Goal: Task Accomplishment & Management: Manage account settings

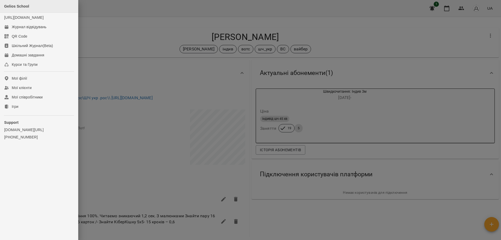
scroll to position [495, 0]
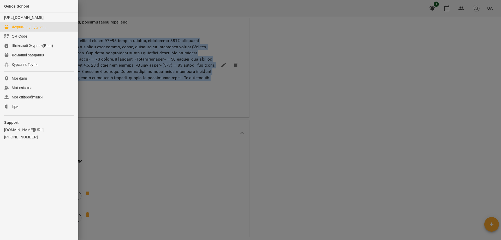
click at [23, 29] on div "Журнал відвідувань" at bounding box center [29, 26] width 35 height 5
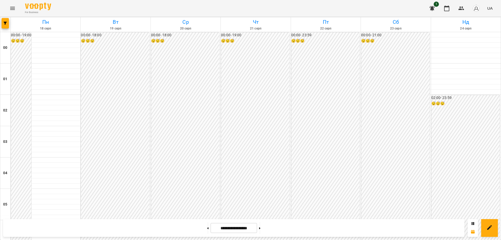
scroll to position [515, 0]
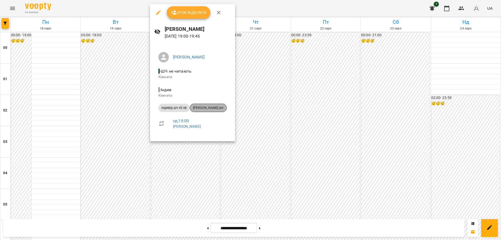
click at [209, 107] on span "[PERSON_NAME] шч" at bounding box center [208, 107] width 37 height 5
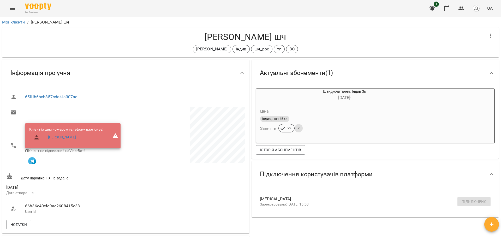
click at [10, 5] on button "Menu" at bounding box center [12, 8] width 13 height 13
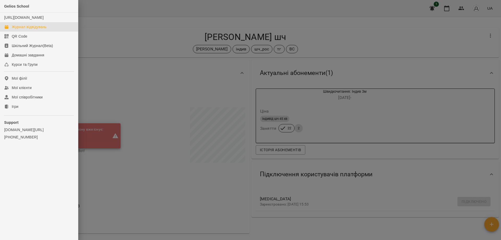
click at [22, 28] on link "Журнал відвідувань" at bounding box center [39, 26] width 78 height 9
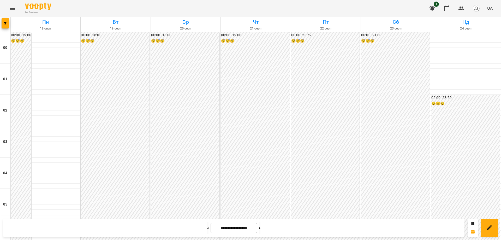
scroll to position [515, 0]
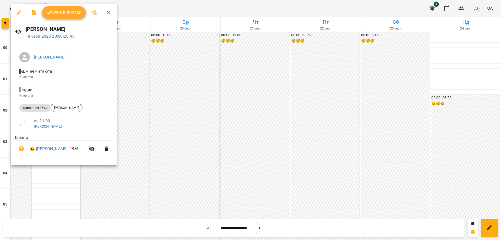
click at [338, 159] on div at bounding box center [250, 120] width 501 height 240
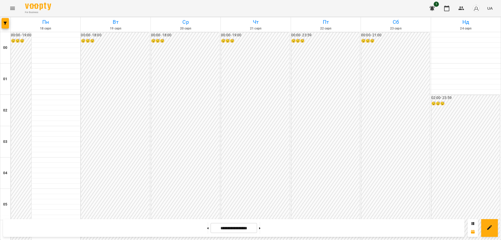
scroll to position [548, 0]
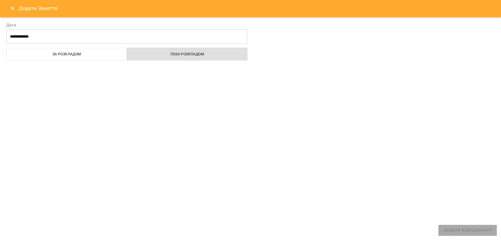
select select "**********"
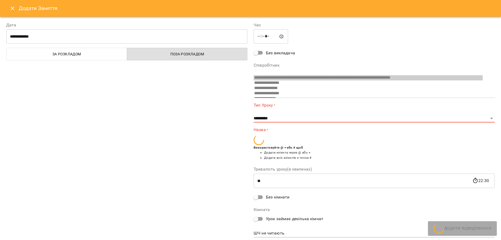
scroll to position [3, 0]
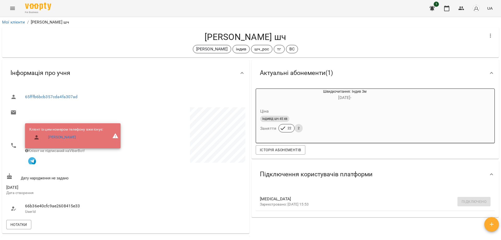
click at [12, 26] on div "[PERSON_NAME] шч [PERSON_NAME] індив шч_рос тг ВС" at bounding box center [250, 42] width 498 height 32
click at [12, 21] on link "Мої клієнти" at bounding box center [13, 22] width 23 height 5
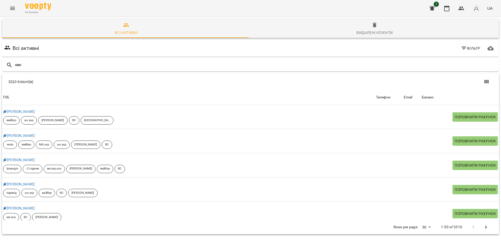
click at [11, 8] on icon "Menu" at bounding box center [12, 8] width 5 height 3
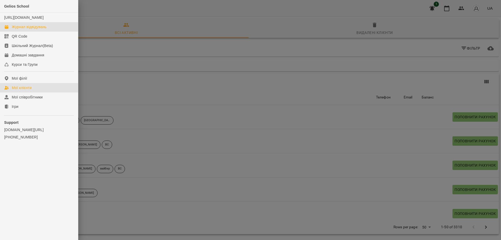
click at [26, 29] on div "Журнал відвідувань" at bounding box center [29, 26] width 35 height 5
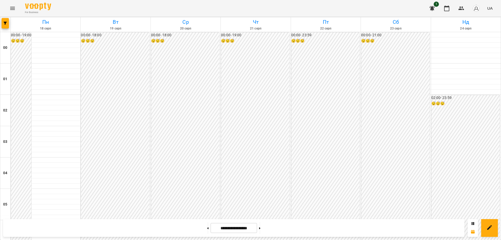
scroll to position [548, 0]
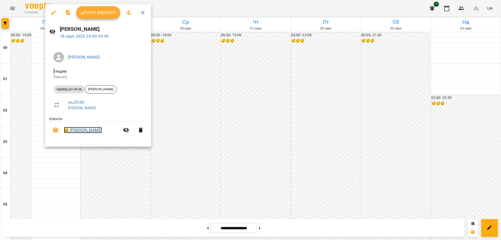
click at [86, 129] on link "😀 [PERSON_NAME]" at bounding box center [83, 130] width 38 height 6
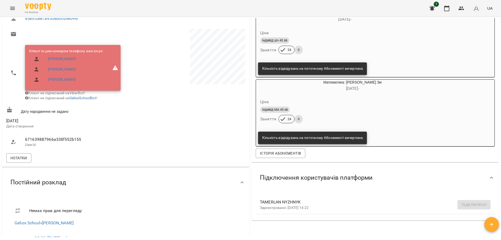
scroll to position [52, 0]
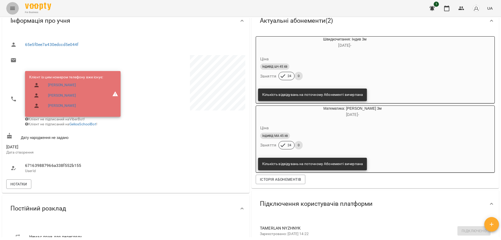
click at [14, 7] on icon "Menu" at bounding box center [12, 8] width 6 height 6
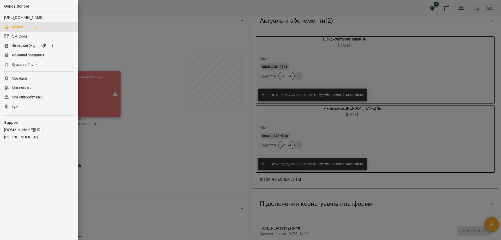
click at [20, 29] on div "Журнал відвідувань" at bounding box center [29, 26] width 35 height 5
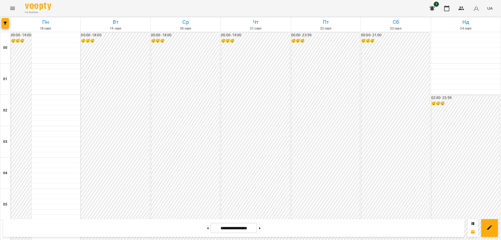
scroll to position [521, 0]
